Goal: Use online tool/utility: Utilize a website feature to perform a specific function

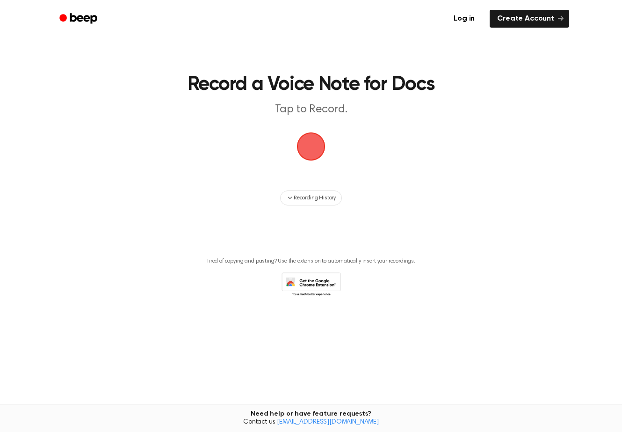
click at [312, 141] on span "button" at bounding box center [311, 146] width 26 height 26
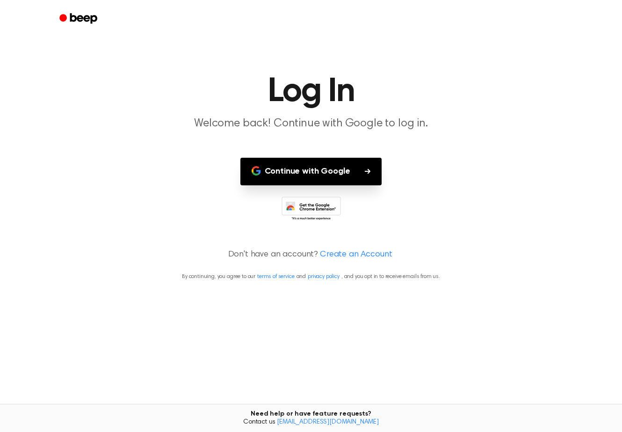
click at [347, 169] on button "Continue with Google" at bounding box center [311, 172] width 142 height 28
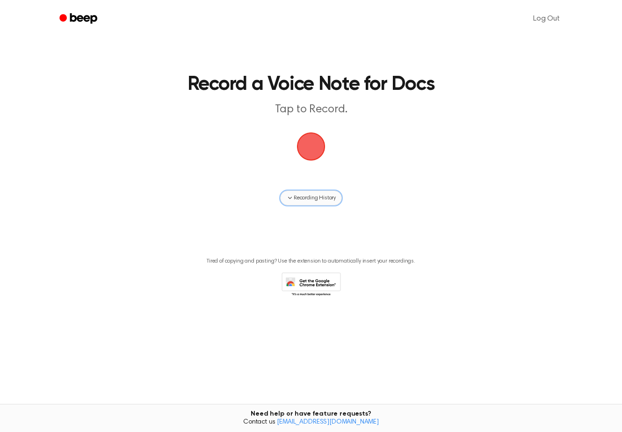
click at [289, 196] on icon "button" at bounding box center [289, 197] width 7 height 7
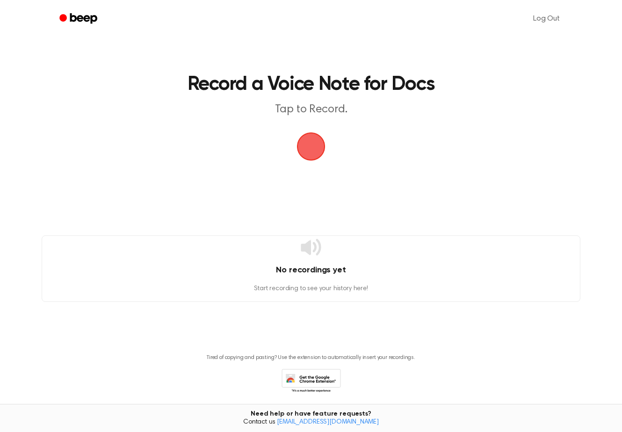
click at [309, 149] on span "button" at bounding box center [311, 146] width 26 height 26
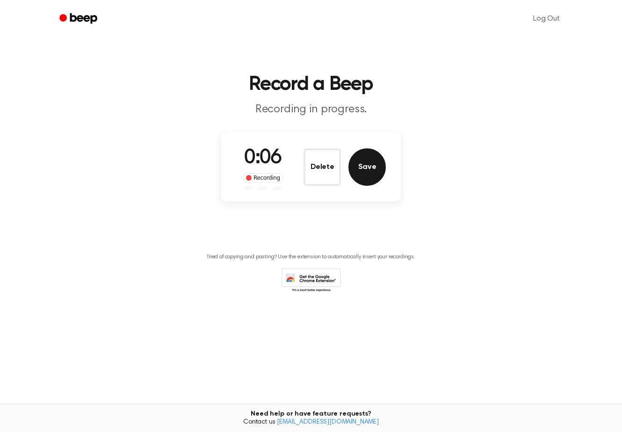
click at [361, 167] on button "Save" at bounding box center [366, 166] width 37 height 37
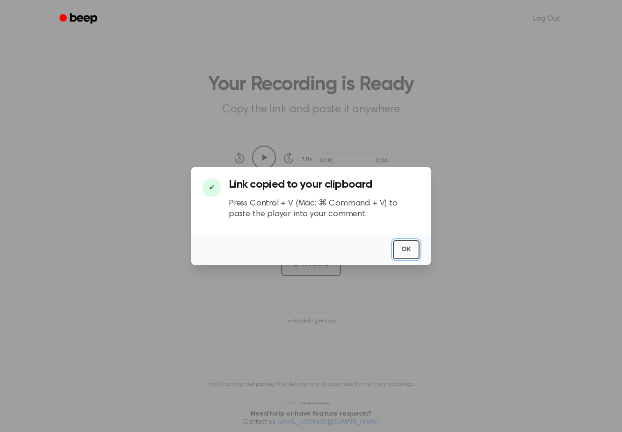
click at [410, 247] on button "OK" at bounding box center [406, 249] width 27 height 19
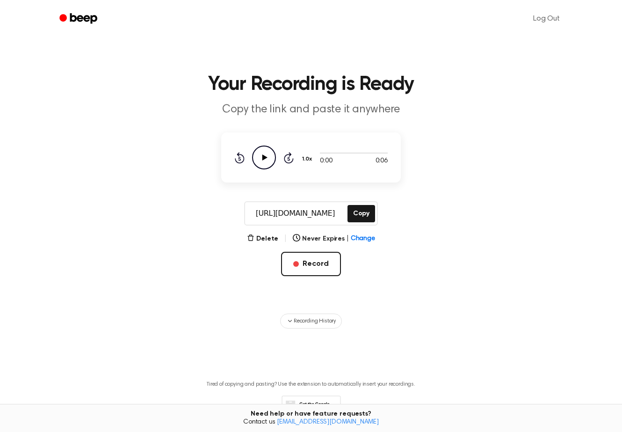
scroll to position [60, 0]
